Goal: Navigation & Orientation: Find specific page/section

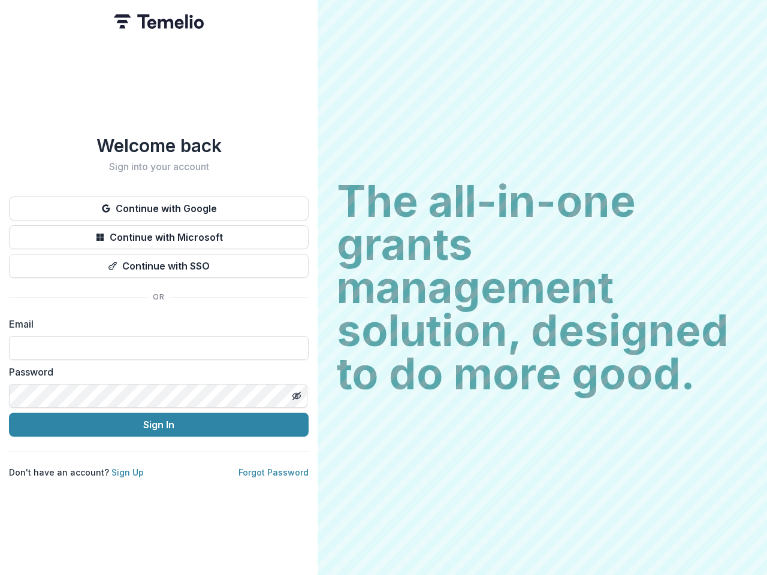
click at [383, 288] on h2 "The all-in-one grants management solution, designed to do more good." at bounding box center [542, 288] width 411 height 216
click at [159, 204] on button "Continue with Google" at bounding box center [158, 208] width 299 height 24
click at [159, 232] on button "Continue with Microsoft" at bounding box center [158, 237] width 299 height 24
click at [159, 261] on button "Continue with SSO" at bounding box center [158, 266] width 299 height 24
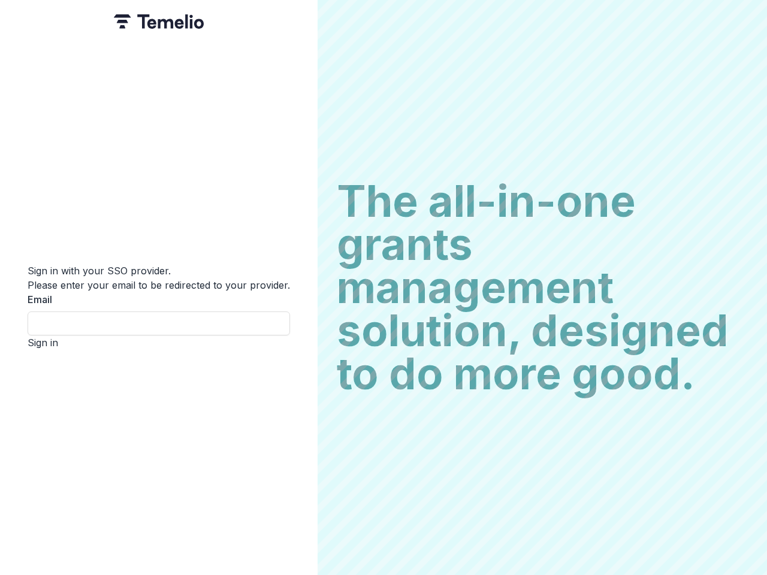
click at [296, 391] on div "Sign in with your SSO provider. Please enter your email to be redirected to you…" at bounding box center [158, 287] width 317 height 575
